Goal: Find specific page/section: Find specific page/section

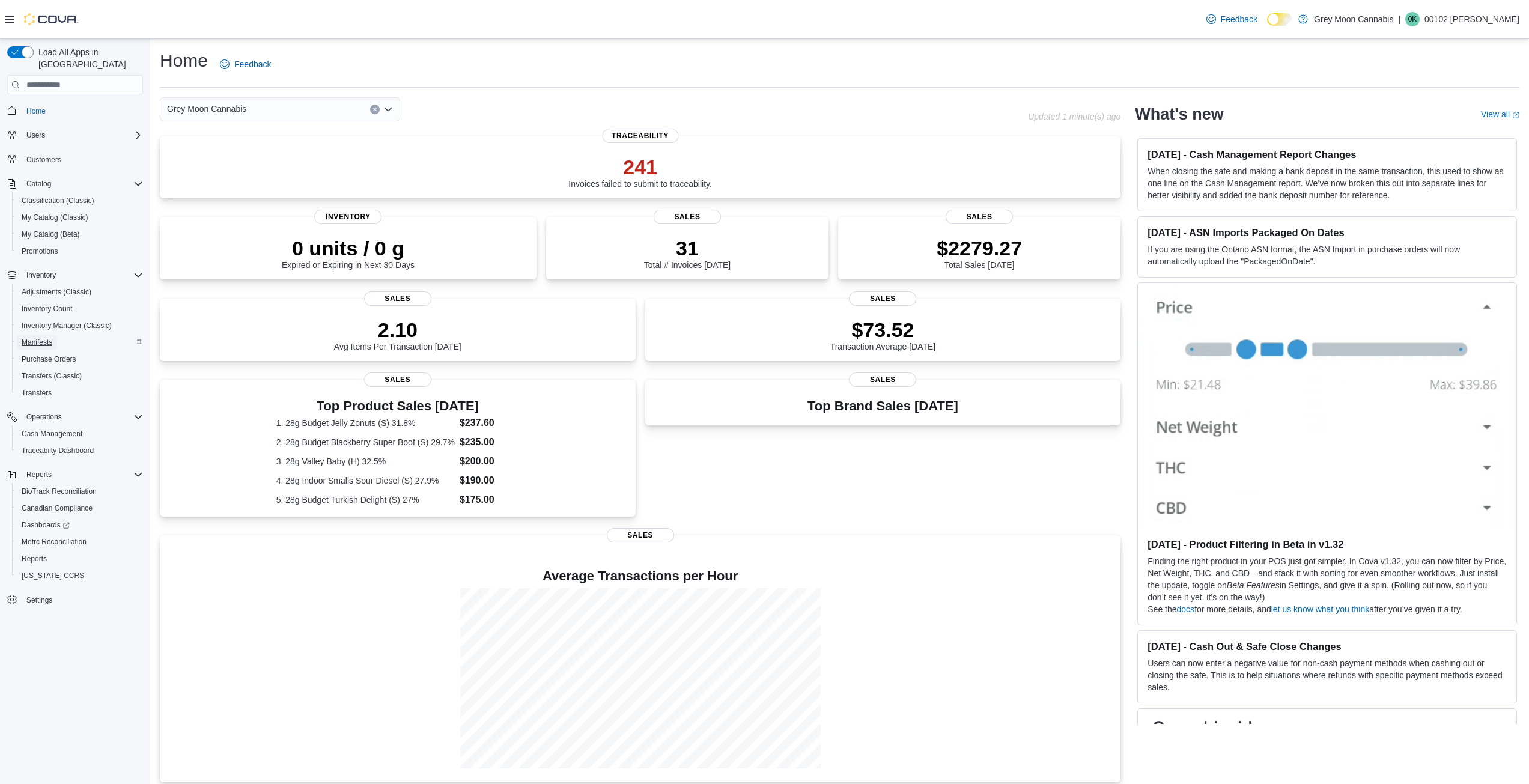
click at [38, 338] on span "Manifests" at bounding box center [37, 342] width 31 height 10
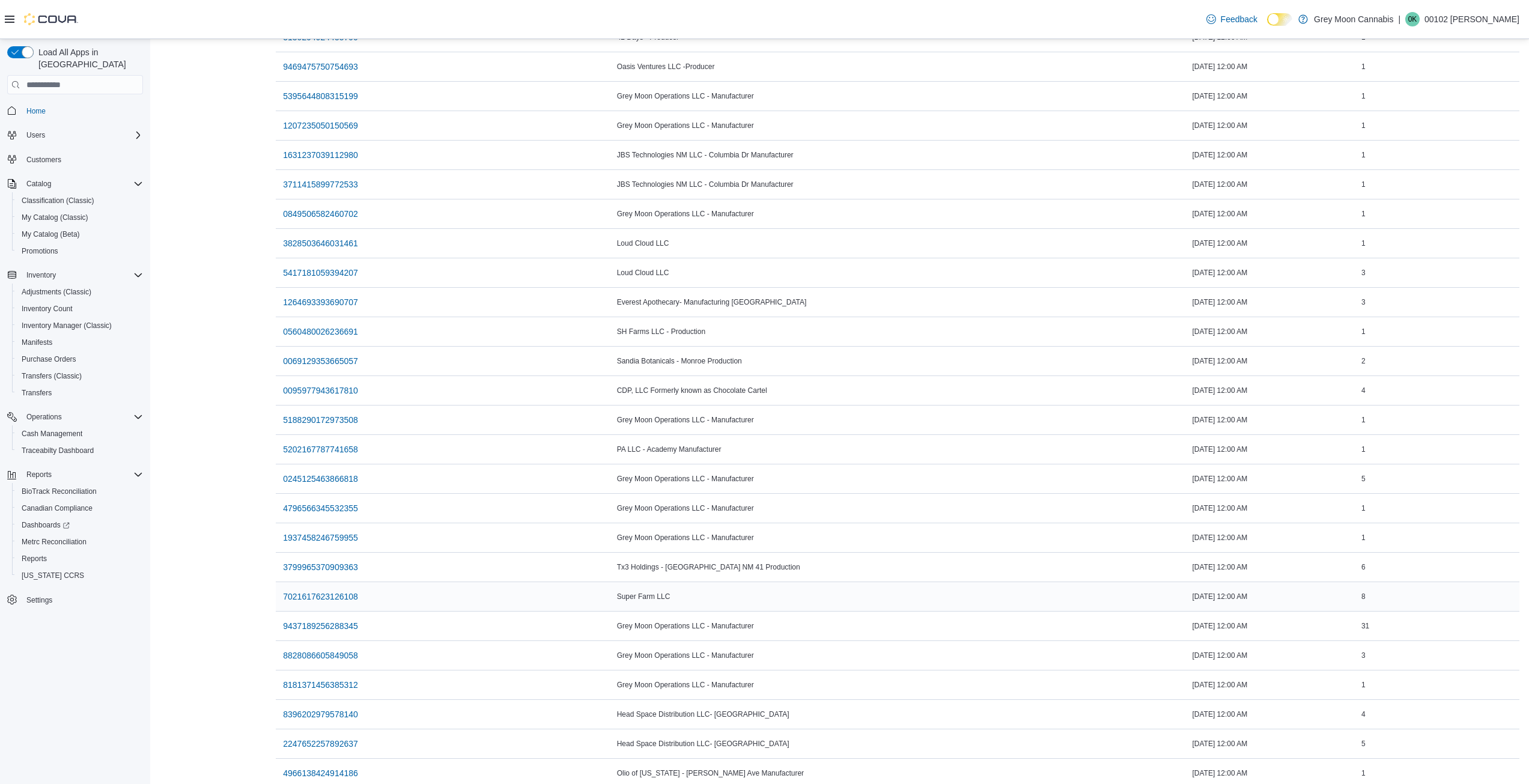
scroll to position [261, 0]
